Goal: Task Accomplishment & Management: Use online tool/utility

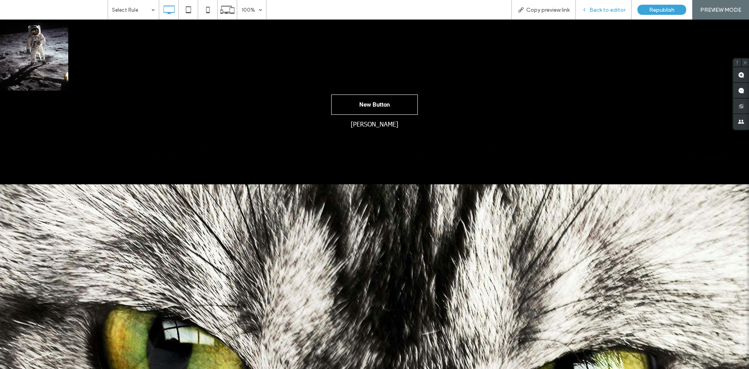
click at [600, 16] on div "Back to editor" at bounding box center [604, 10] width 56 height 20
click at [597, 10] on span "Back to editor" at bounding box center [607, 10] width 36 height 7
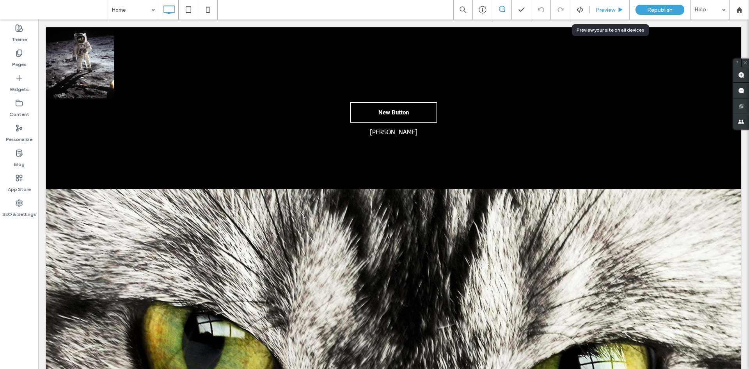
click at [603, 11] on span "Preview" at bounding box center [606, 10] width 20 height 7
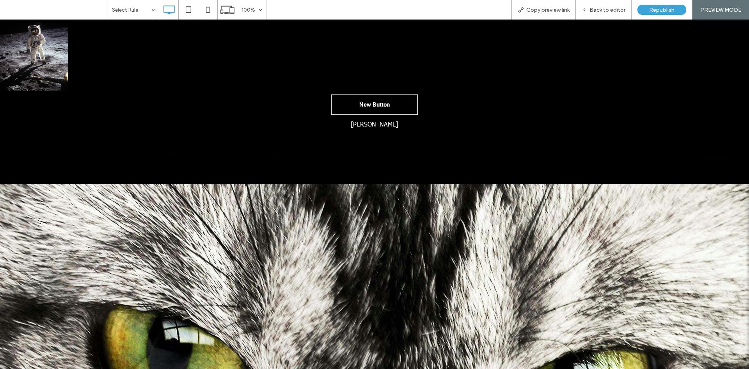
click at [603, 11] on span "Back to editor" at bounding box center [607, 10] width 36 height 7
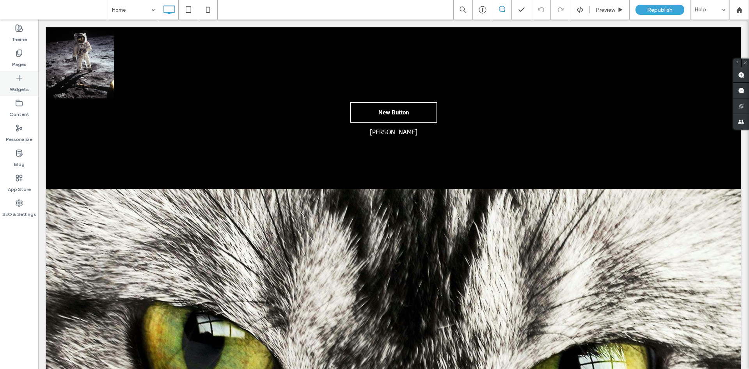
click at [27, 76] on div "Widgets" at bounding box center [19, 83] width 38 height 25
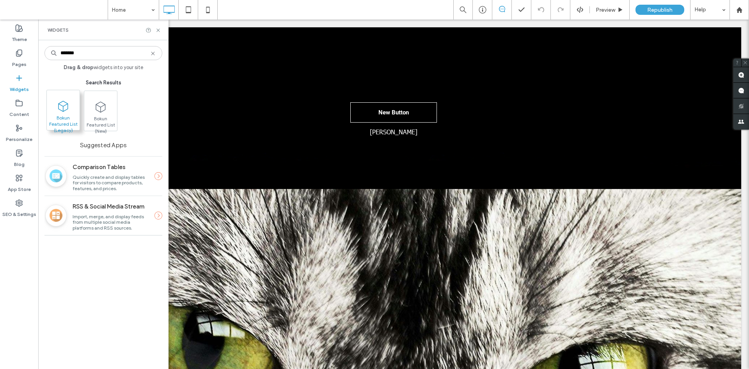
type input "*******"
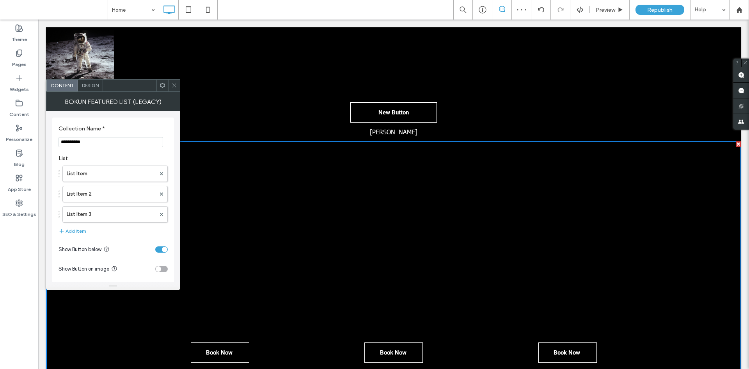
click at [164, 84] on use at bounding box center [162, 85] width 5 height 5
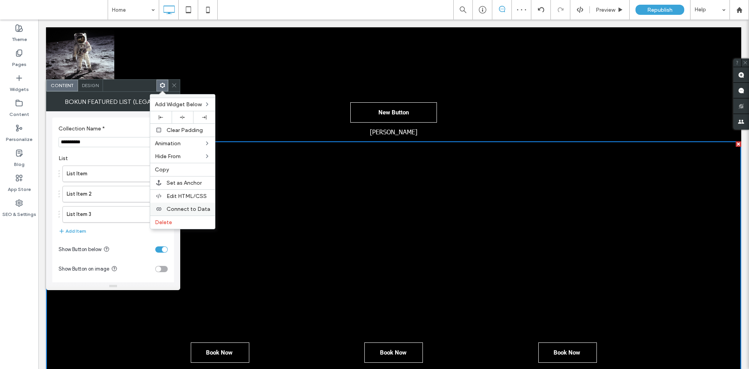
click at [181, 206] on span "Connect to Data" at bounding box center [189, 209] width 44 height 7
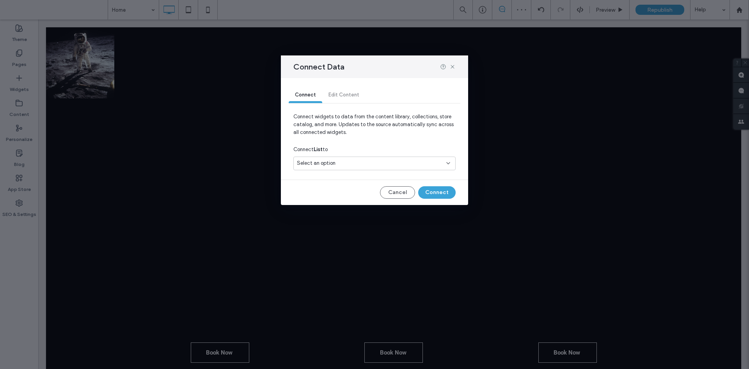
click at [329, 158] on div "Select an option" at bounding box center [374, 163] width 162 height 14
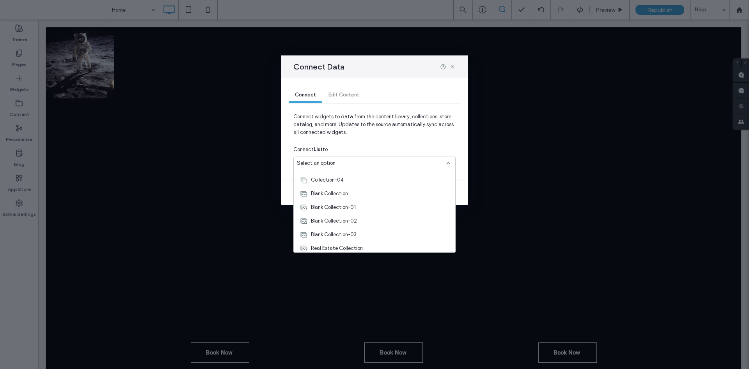
scroll to position [109, 0]
click at [335, 241] on span "tours-page" at bounding box center [324, 245] width 26 height 8
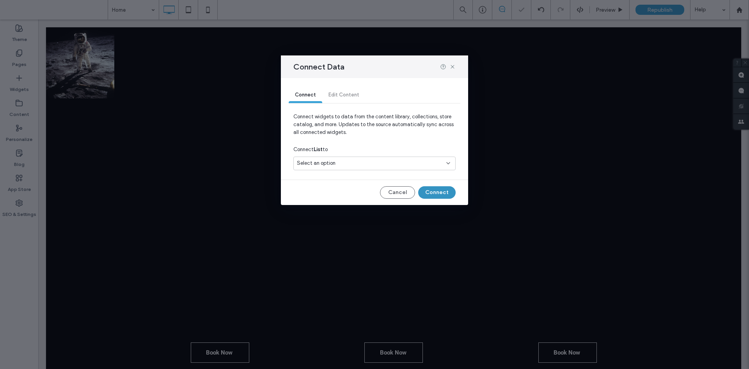
click at [430, 193] on button "Connect" at bounding box center [436, 192] width 37 height 12
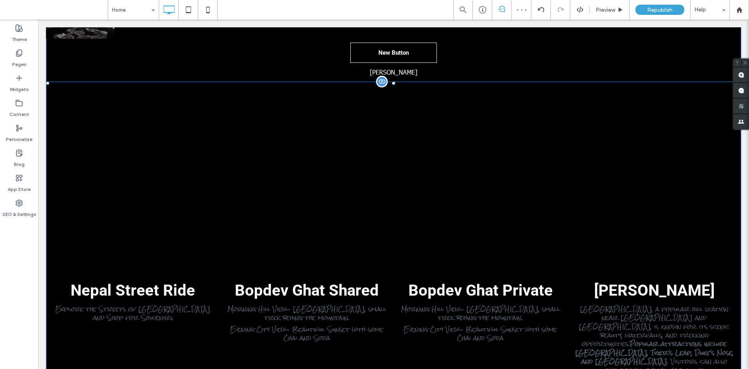
scroll to position [0, 0]
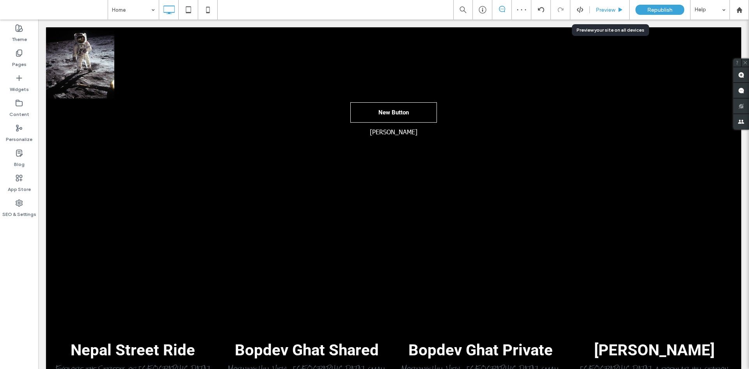
click at [605, 14] on div "Preview" at bounding box center [610, 10] width 40 height 20
click at [613, 12] on span "Preview" at bounding box center [606, 10] width 20 height 7
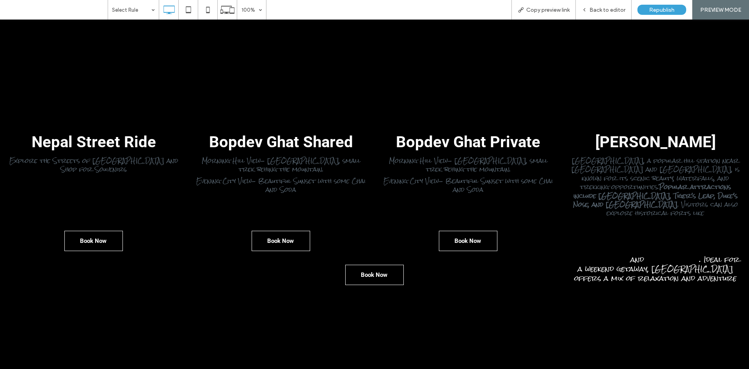
scroll to position [195, 0]
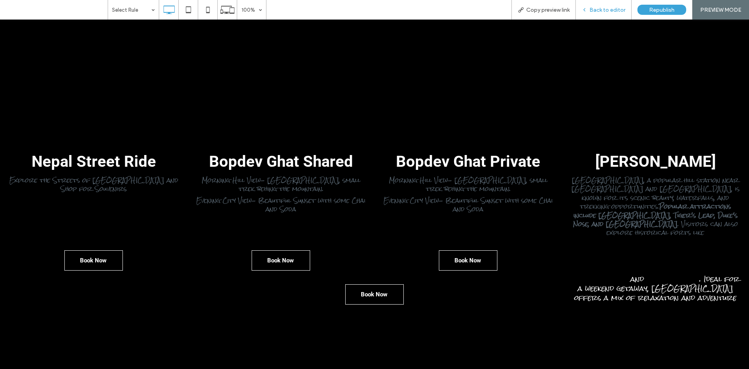
click at [599, 19] on div "Back to editor" at bounding box center [604, 10] width 56 height 20
click at [596, 12] on span "Back to editor" at bounding box center [607, 10] width 36 height 7
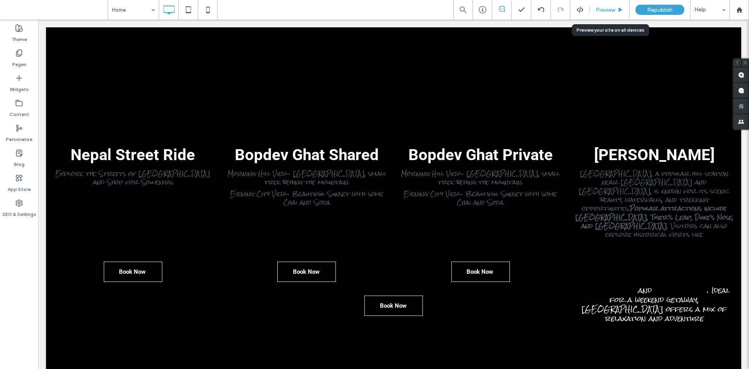
click at [602, 7] on span "Preview" at bounding box center [606, 10] width 20 height 7
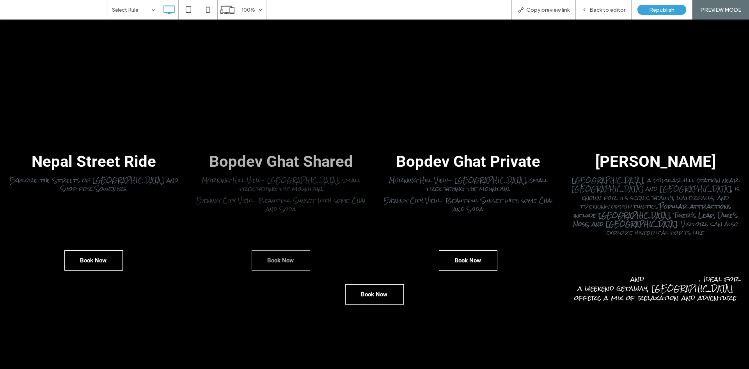
click at [314, 140] on link "Bopdev Ghat Shared Morning Hill View- Foggy city, small trek behing the mountai…" at bounding box center [281, 112] width 176 height 324
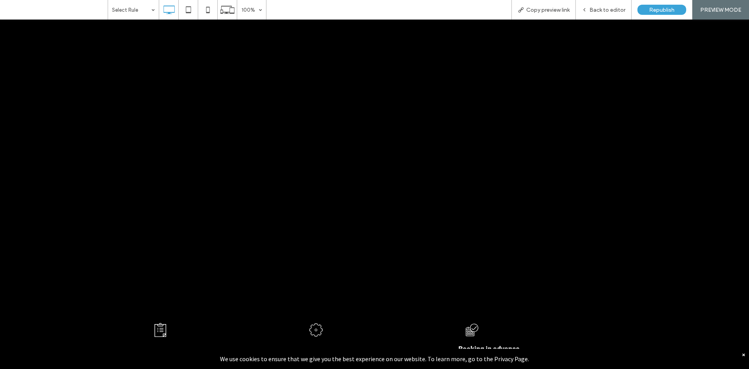
scroll to position [468, 0]
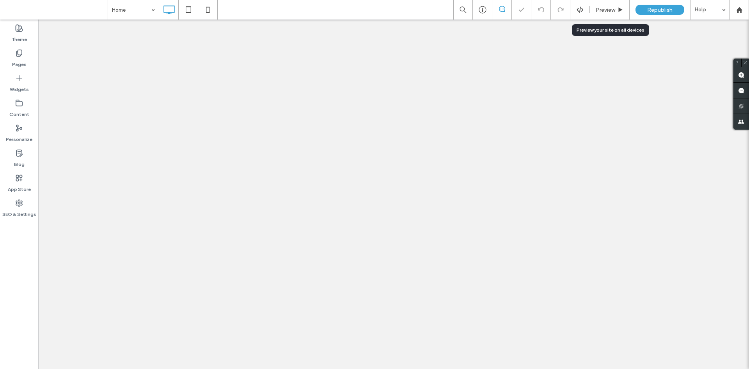
click at [600, 12] on span "Preview" at bounding box center [606, 10] width 20 height 7
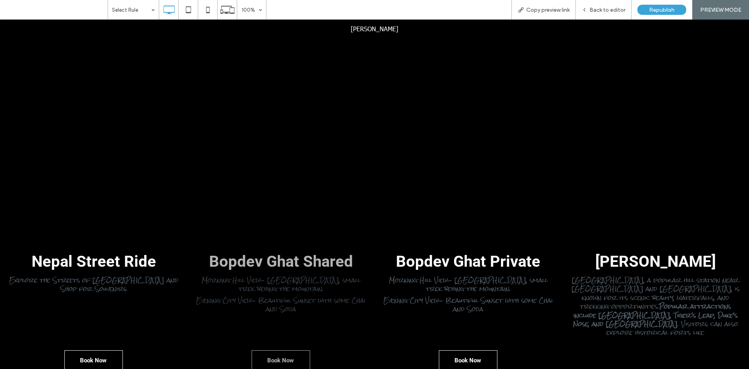
scroll to position [117, 0]
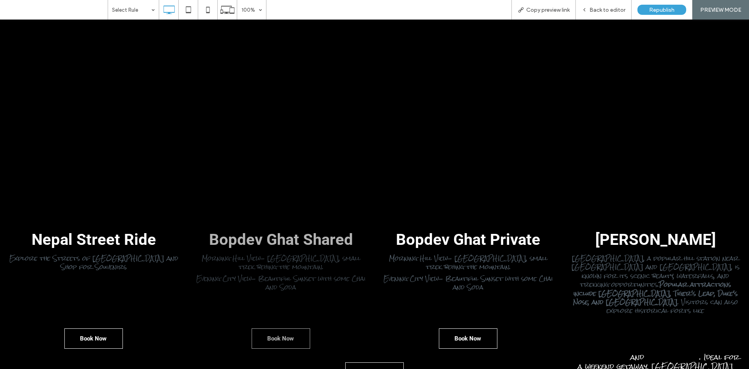
click at [300, 263] on p "Morning Hill View- Foggy city, small trek behing the mountain." at bounding box center [281, 263] width 176 height 18
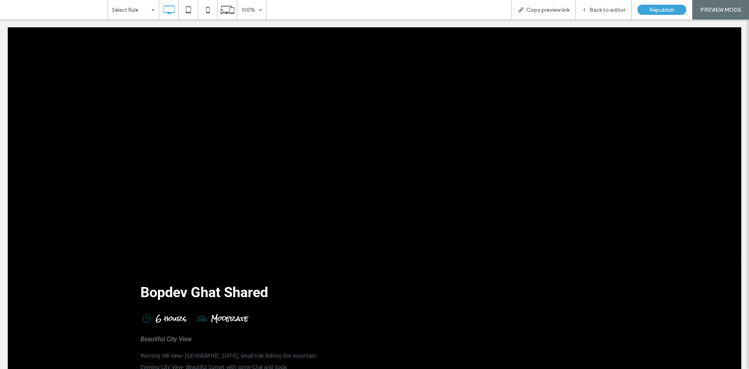
scroll to position [0, 0]
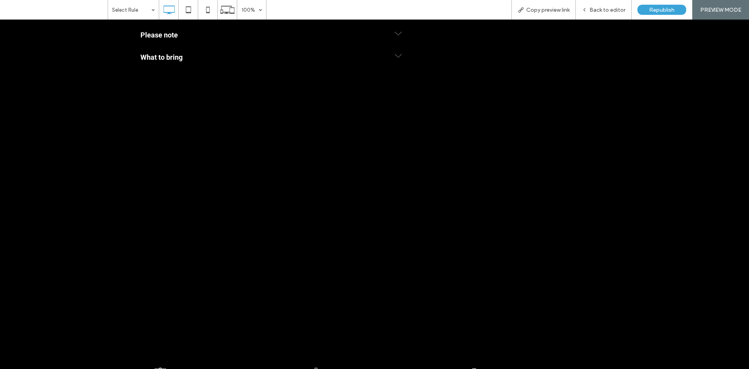
scroll to position [390, 0]
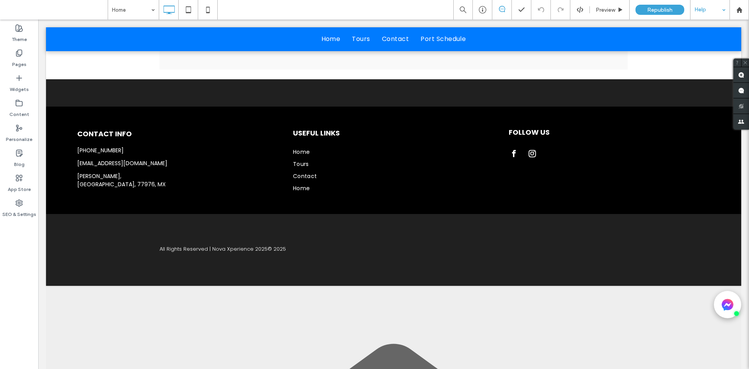
click at [715, 7] on div "Help" at bounding box center [709, 10] width 39 height 20
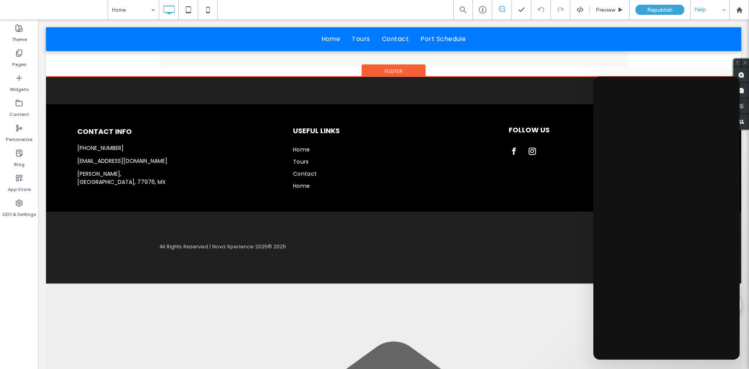
scroll to position [2462, 0]
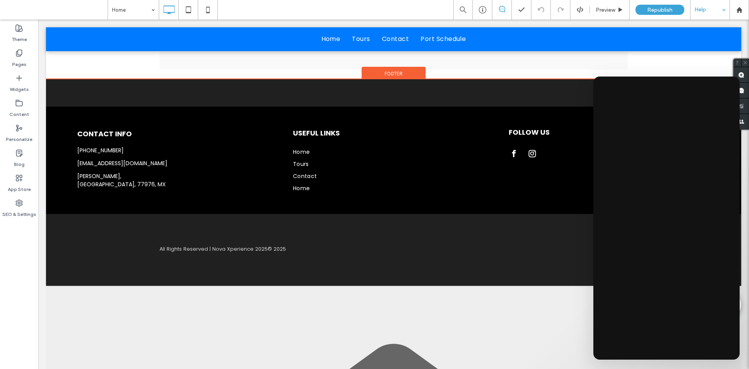
click at [391, 78] on div "Footer" at bounding box center [394, 73] width 64 height 12
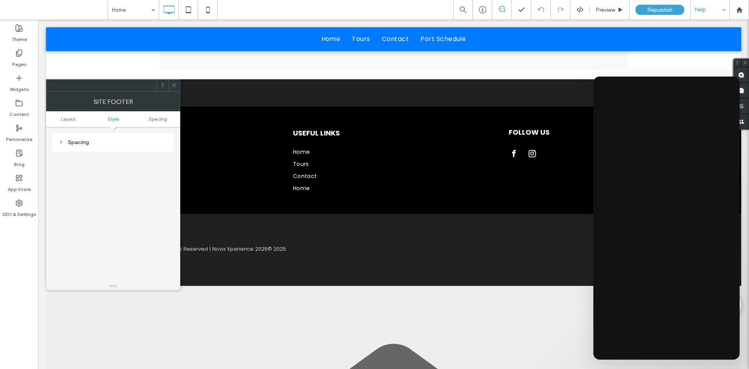
scroll to position [0, 306]
click at [172, 87] on icon at bounding box center [174, 85] width 6 height 6
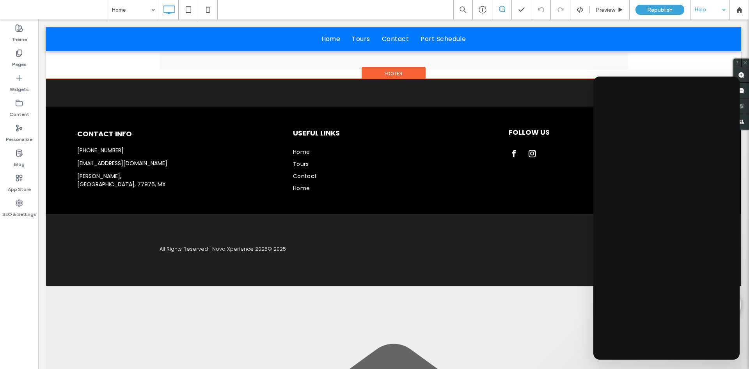
drag, startPoint x: 371, startPoint y: 92, endPoint x: 373, endPoint y: 88, distance: 4.6
click at [373, 78] on div "Footer" at bounding box center [394, 73] width 64 height 12
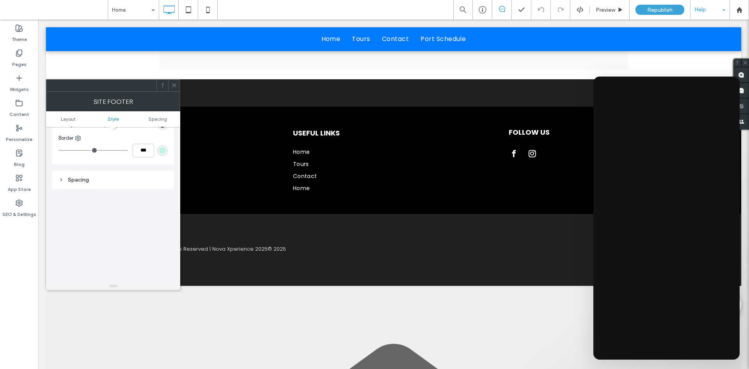
scroll to position [0, 0]
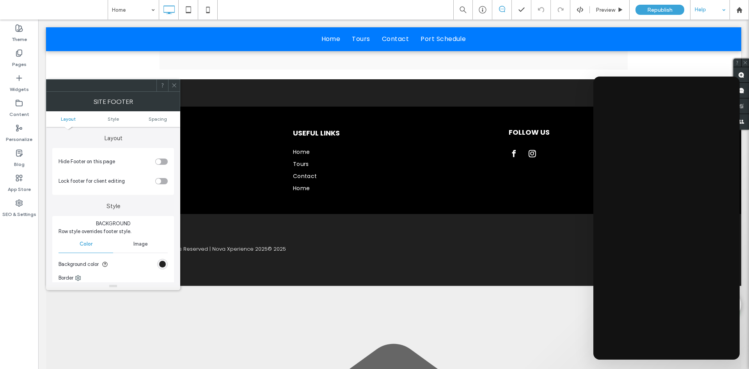
click at [160, 161] on div "toggle" at bounding box center [158, 161] width 5 height 5
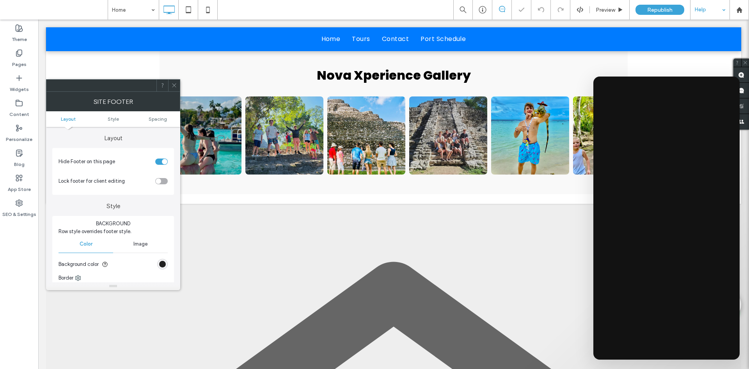
scroll to position [2306, 0]
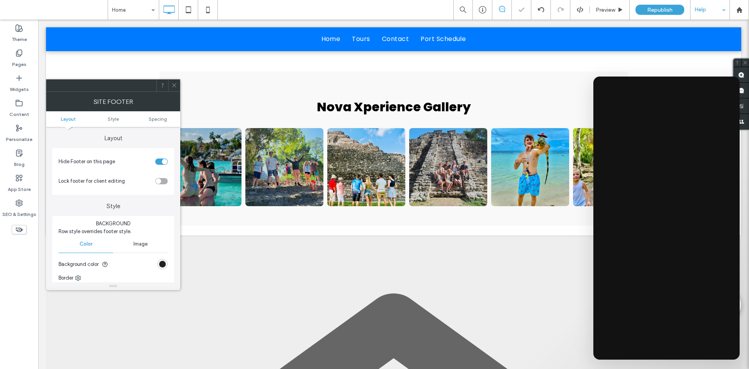
click at [176, 81] on span at bounding box center [174, 86] width 6 height 12
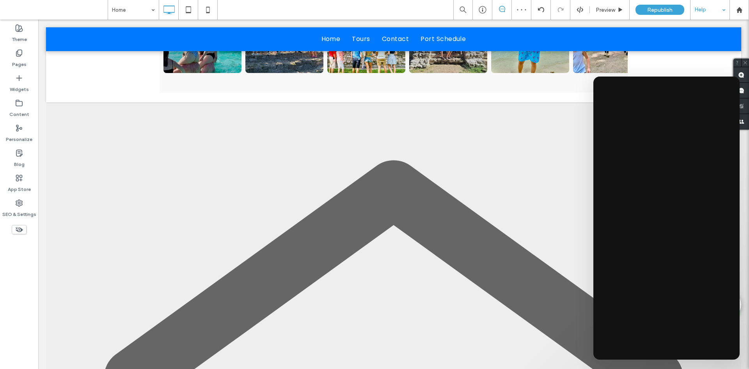
scroll to position [2540, 0]
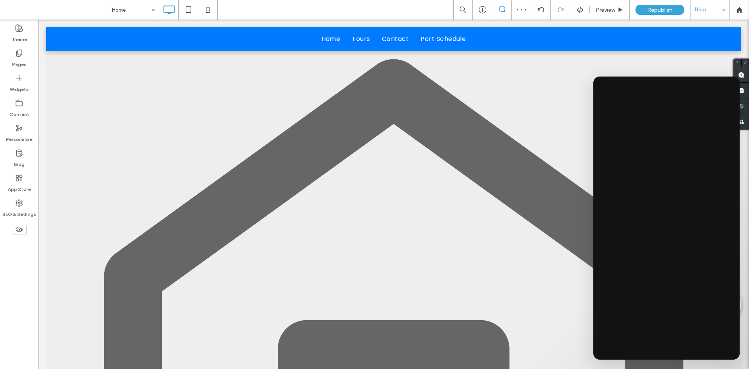
click at [250, 269] on icon at bounding box center [393, 348] width 695 height 695
click at [256, 269] on icon at bounding box center [393, 348] width 695 height 695
click at [611, 12] on span "Preview" at bounding box center [606, 10] width 20 height 7
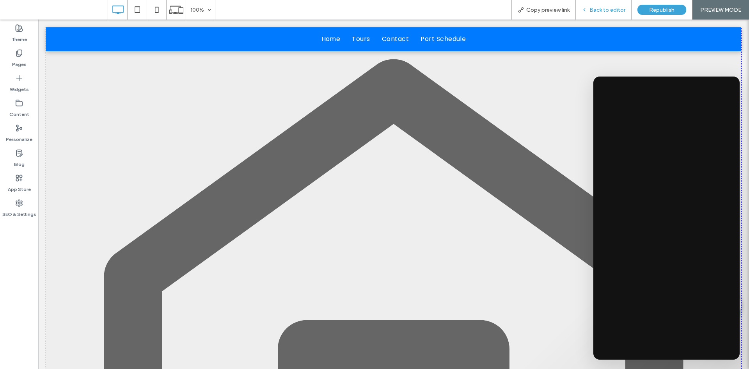
click at [598, 10] on span "Back to editor" at bounding box center [607, 10] width 36 height 7
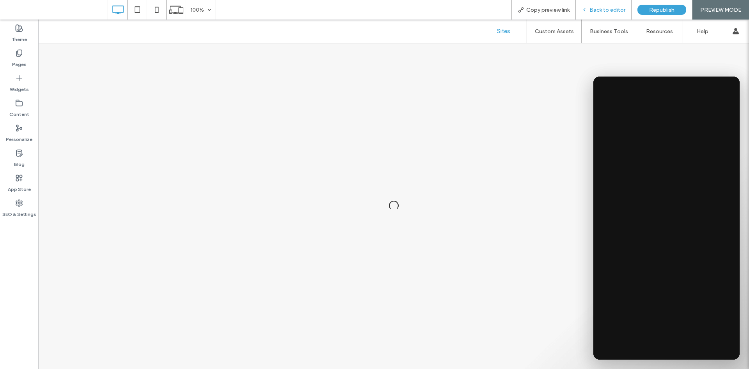
click at [597, 8] on span "Back to editor" at bounding box center [607, 10] width 36 height 7
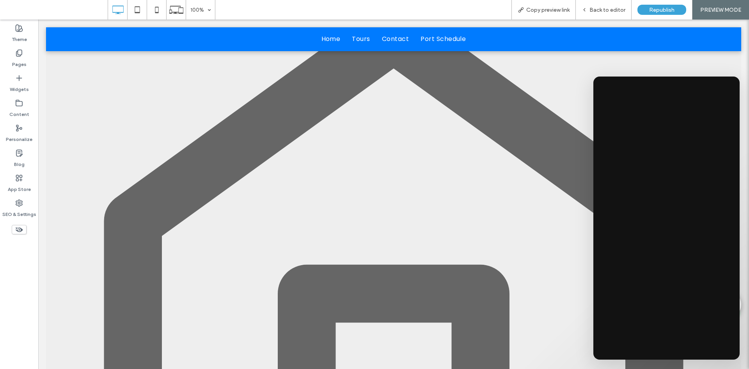
click at [16, 232] on icon at bounding box center [19, 229] width 9 height 9
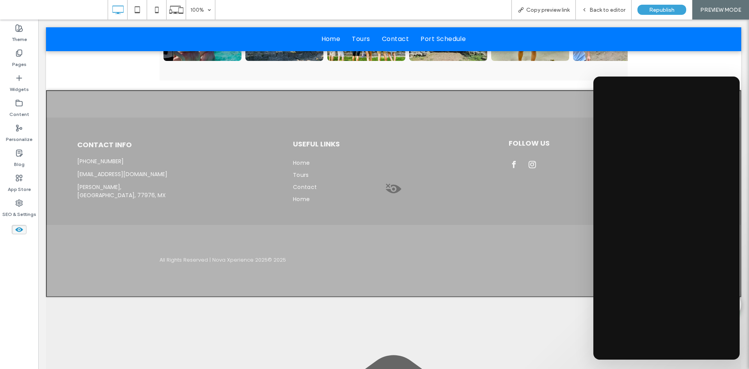
drag, startPoint x: 330, startPoint y: 145, endPoint x: 305, endPoint y: 151, distance: 26.4
click at [305, 151] on div at bounding box center [393, 193] width 695 height 207
click at [317, 160] on button "Yes" at bounding box center [316, 161] width 24 height 10
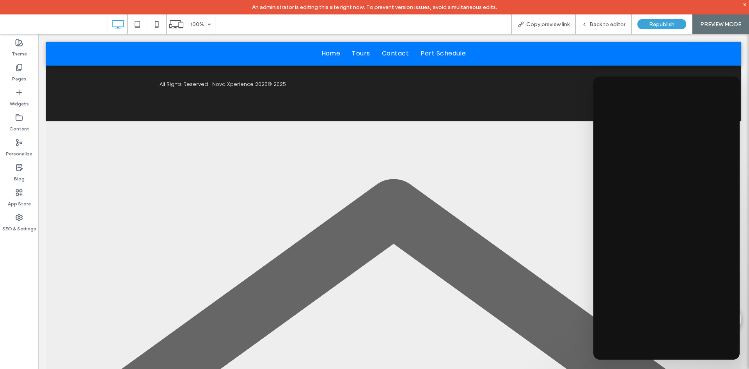
scroll to position [2681, 0]
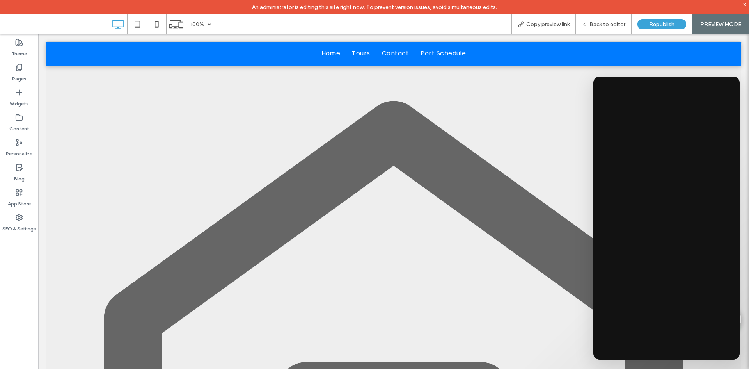
drag, startPoint x: 297, startPoint y: 269, endPoint x: 297, endPoint y: 223, distance: 46.0
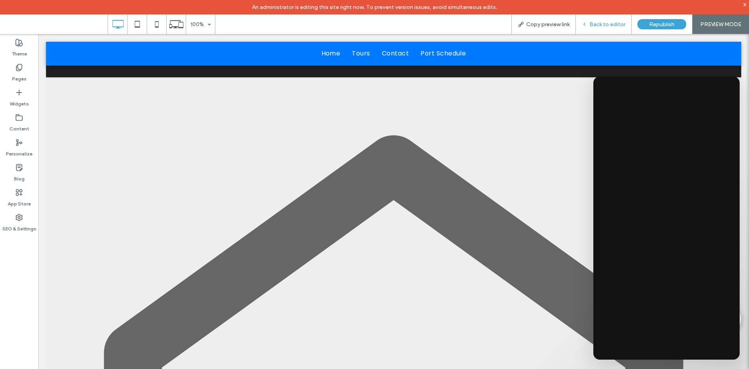
click at [608, 26] on span "Back to editor" at bounding box center [607, 24] width 36 height 7
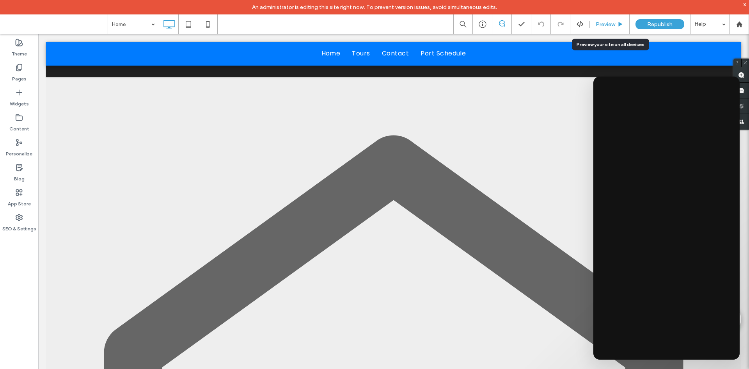
click at [609, 24] on span "Preview" at bounding box center [606, 24] width 20 height 7
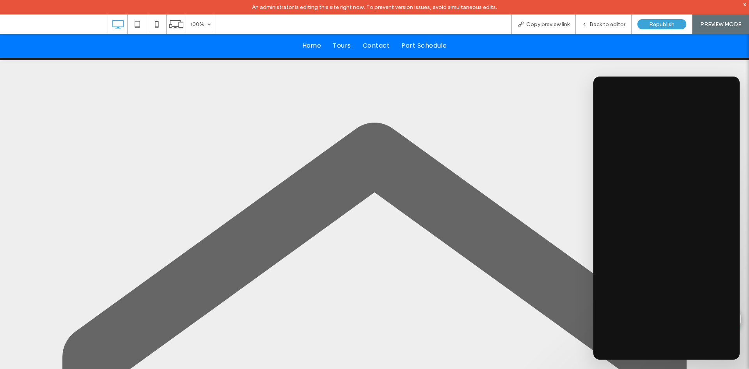
click at [609, 24] on span "Back to editor" at bounding box center [607, 24] width 36 height 7
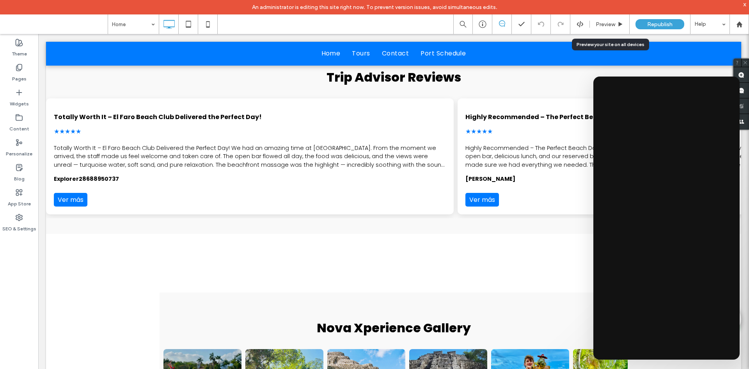
click at [579, 18] on div "Preview Republish Help" at bounding box center [601, 24] width 296 height 20
click at [580, 20] on div "Preview Republish Help" at bounding box center [601, 24] width 296 height 20
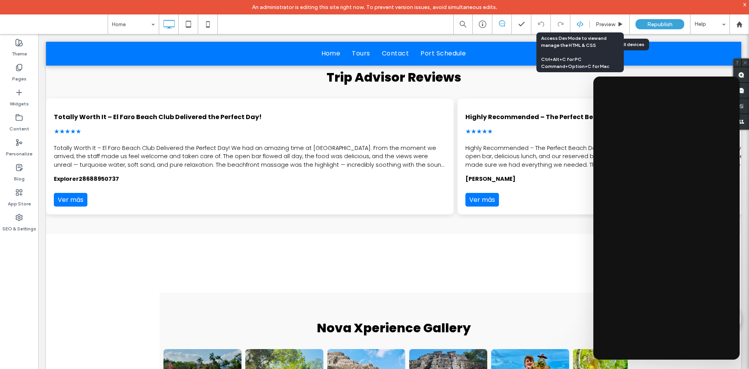
click at [580, 22] on use at bounding box center [580, 24] width 6 height 6
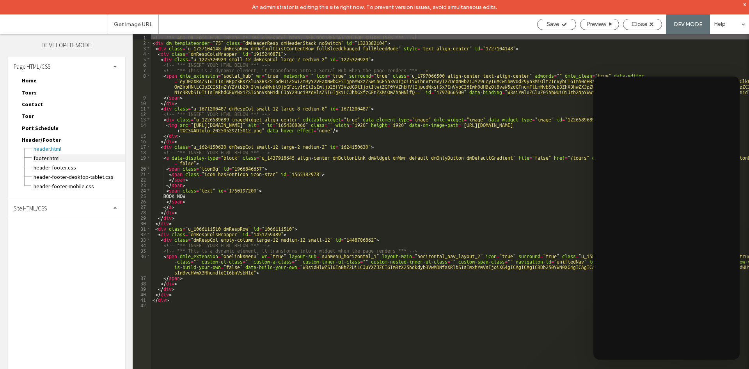
click at [61, 160] on span "footer.html" at bounding box center [79, 158] width 92 height 8
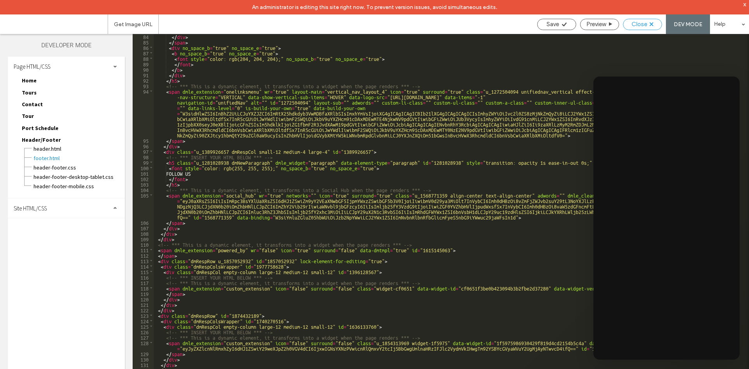
click at [629, 27] on div "Close" at bounding box center [642, 24] width 38 height 7
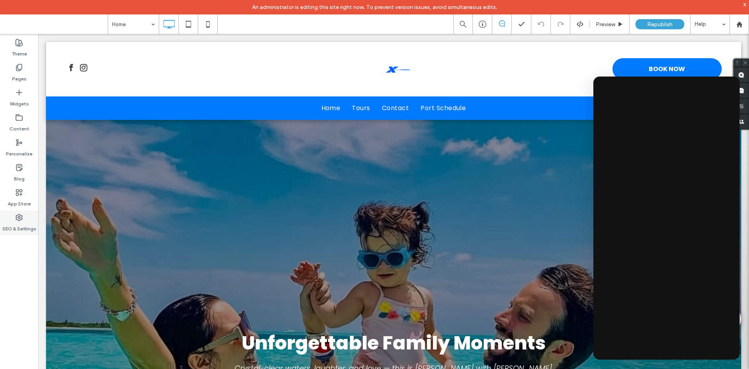
click at [28, 223] on label "SEO & Settings" at bounding box center [19, 226] width 34 height 11
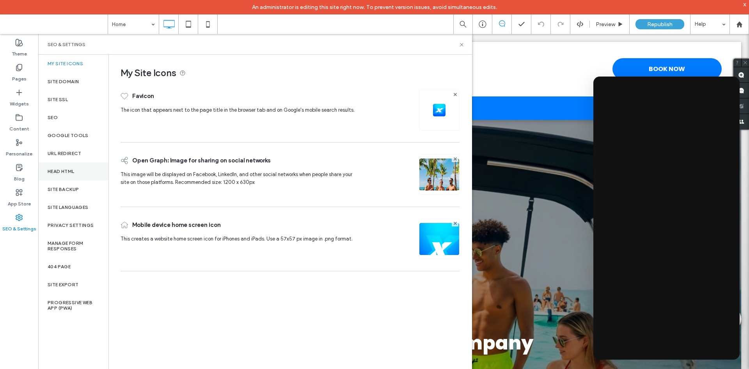
click at [72, 174] on label "Head HTML" at bounding box center [61, 171] width 27 height 5
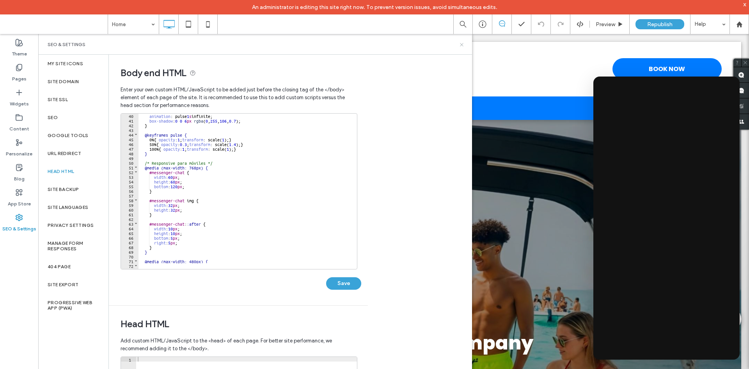
drag, startPoint x: 460, startPoint y: 46, endPoint x: 261, endPoint y: 0, distance: 204.6
click at [460, 46] on icon at bounding box center [462, 45] width 6 height 6
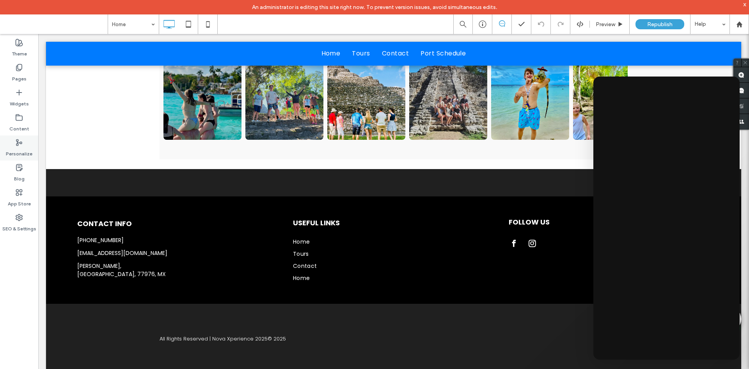
scroll to position [0, 8]
click at [15, 224] on label "SEO & Settings" at bounding box center [19, 226] width 34 height 11
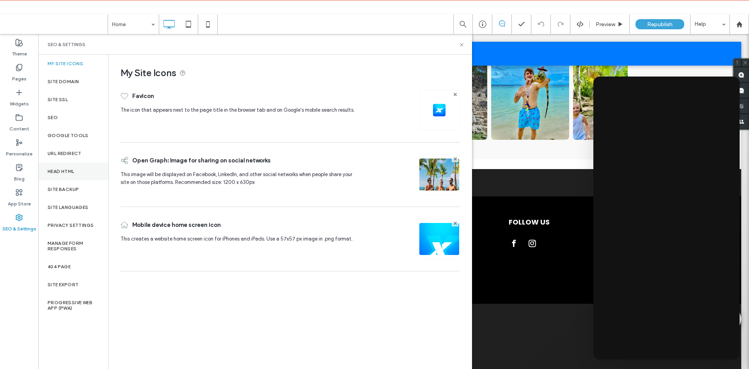
click at [65, 170] on label "Head HTML" at bounding box center [61, 171] width 27 height 5
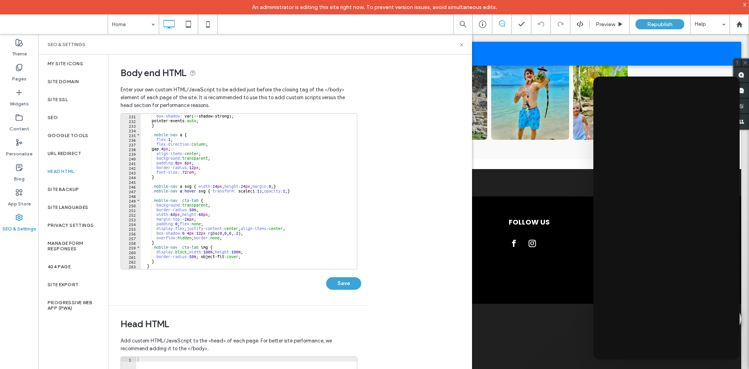
scroll to position [1077, 0]
click at [462, 46] on icon at bounding box center [462, 45] width 6 height 6
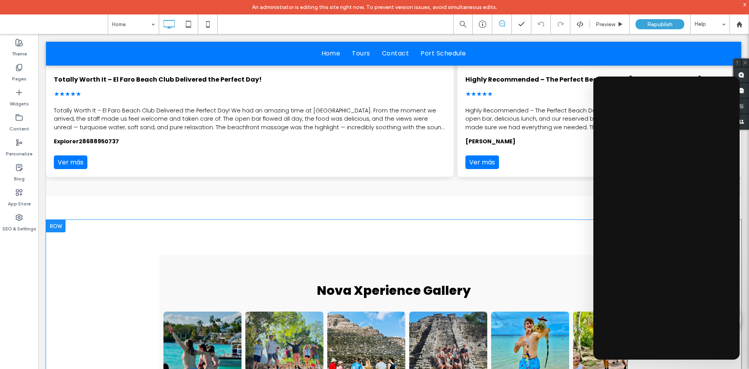
scroll to position [0, 0]
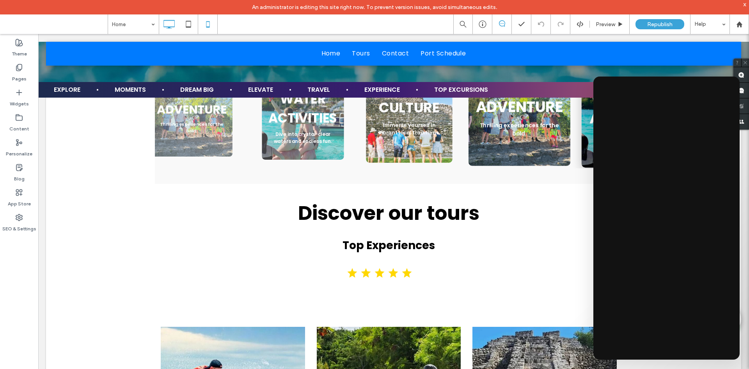
click at [207, 23] on icon at bounding box center [208, 24] width 16 height 16
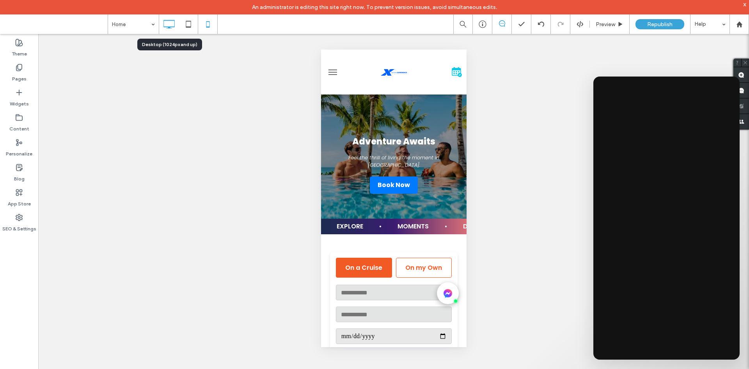
click at [164, 25] on use at bounding box center [169, 24] width 11 height 9
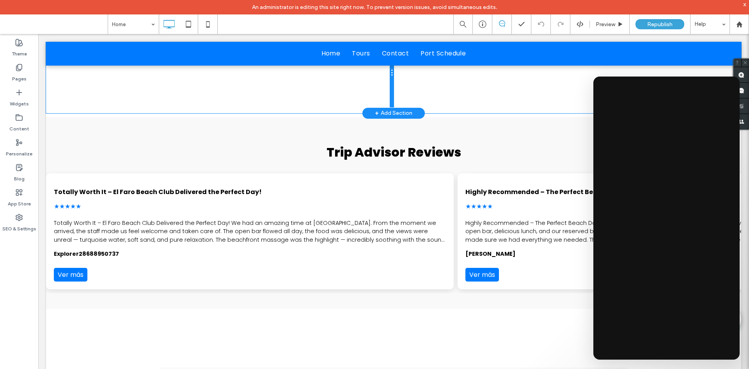
scroll to position [0, 385]
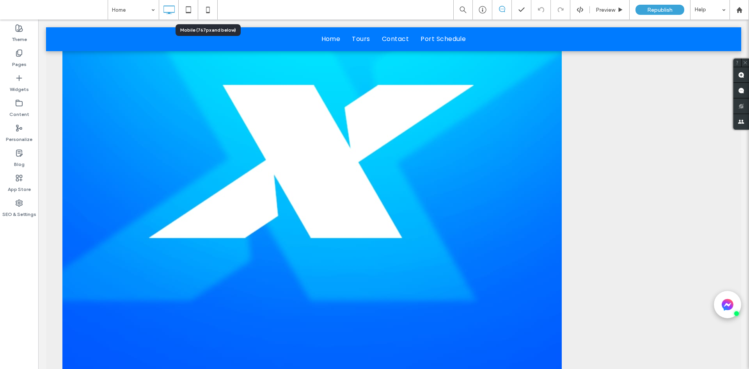
scroll to position [0, 345]
drag, startPoint x: 211, startPoint y: 16, endPoint x: 282, endPoint y: 40, distance: 74.6
click at [211, 16] on icon at bounding box center [208, 10] width 16 height 16
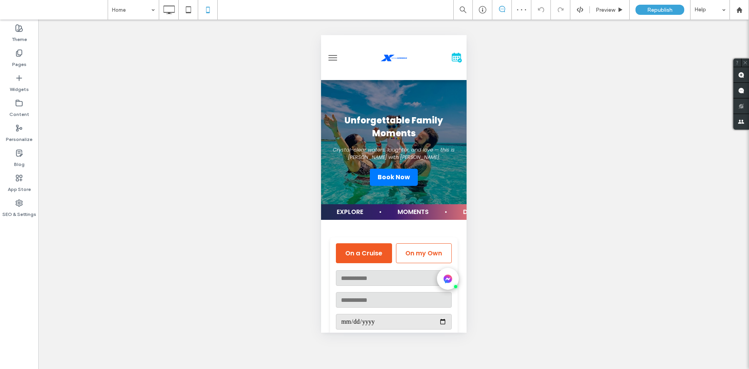
scroll to position [507, 0]
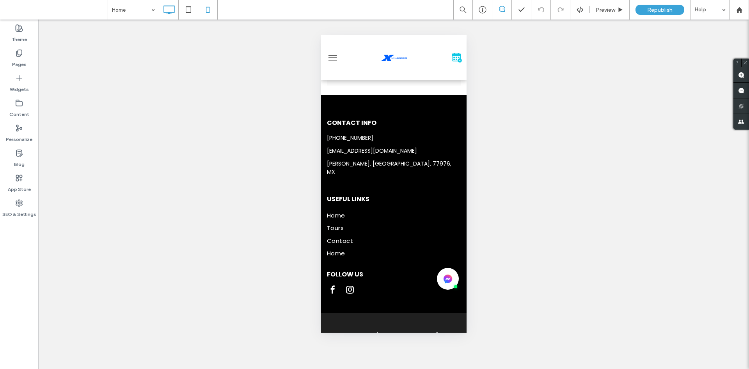
click at [166, 7] on icon at bounding box center [169, 10] width 16 height 16
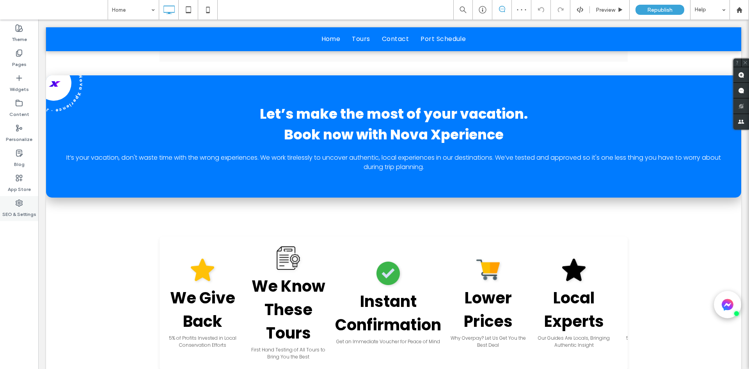
click at [22, 211] on label "SEO & Settings" at bounding box center [19, 212] width 34 height 11
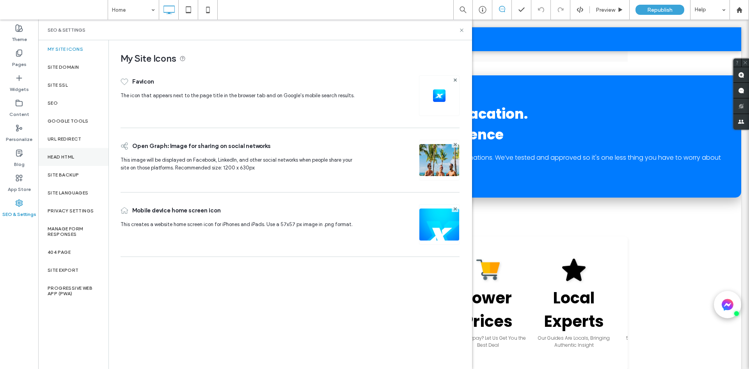
click at [61, 161] on div "Head HTML" at bounding box center [73, 157] width 70 height 18
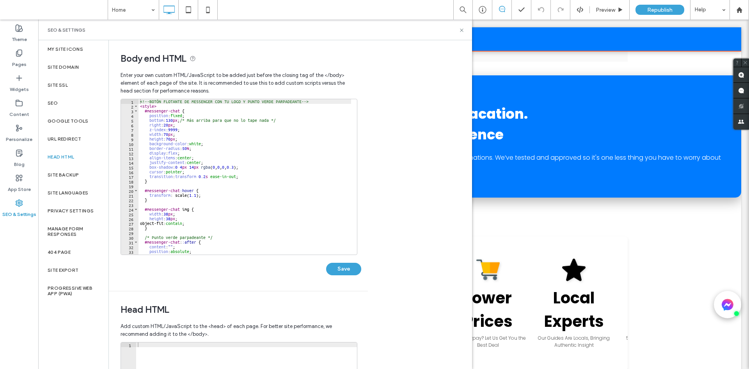
scroll to position [0, 99]
